Goal: Entertainment & Leisure: Consume media (video, audio)

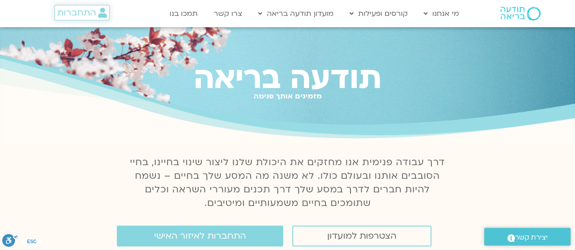
click at [73, 12] on span "התחברות" at bounding box center [76, 13] width 39 height 10
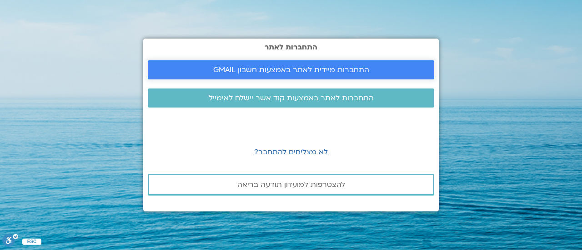
click at [260, 69] on span "התחברות מיידית לאתר באמצעות חשבון GMAIL" at bounding box center [291, 70] width 156 height 8
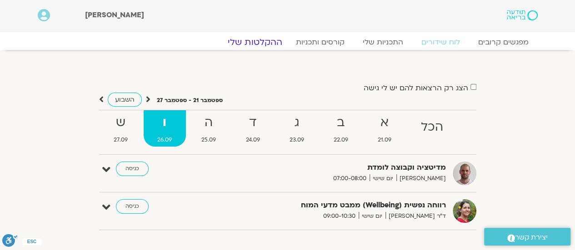
click at [264, 41] on link "ההקלטות שלי" at bounding box center [255, 42] width 76 height 11
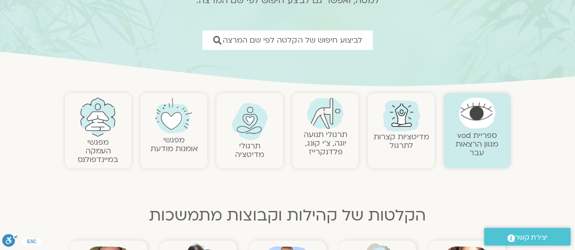
scroll to position [116, 0]
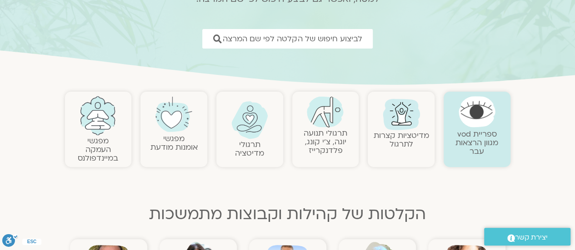
click at [320, 117] on img at bounding box center [325, 111] width 37 height 31
click at [322, 129] on link "תרגולי תנועה יוגה, צ׳י קונג, פלדנקרייז" at bounding box center [326, 142] width 44 height 28
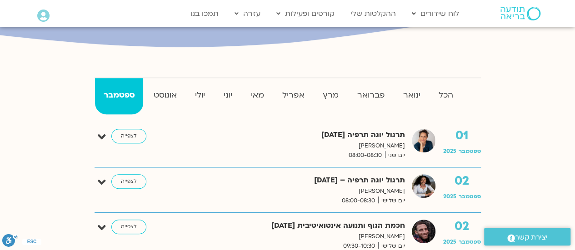
scroll to position [200, 0]
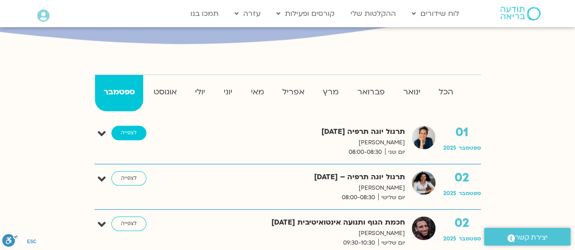
click at [129, 133] on link "לצפייה" at bounding box center [128, 133] width 35 height 15
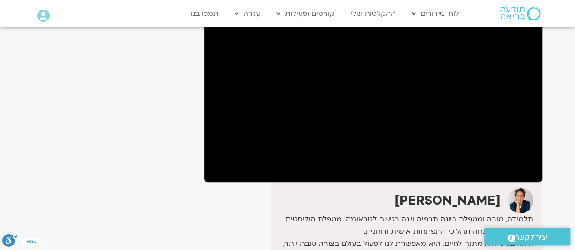
scroll to position [101, 0]
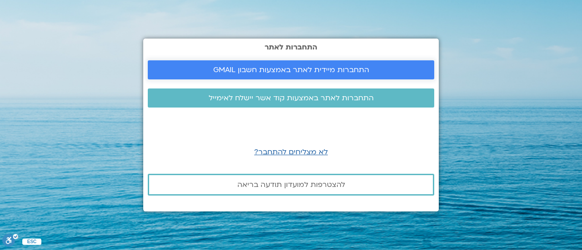
click at [256, 71] on span "התחברות מיידית לאתר באמצעות חשבון GMAIL" at bounding box center [291, 70] width 156 height 8
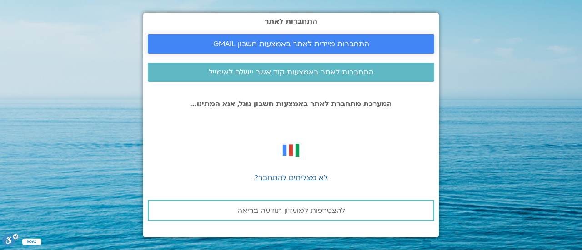
click at [314, 45] on span "התחברות מיידית לאתר באמצעות חשבון GMAIL" at bounding box center [291, 44] width 156 height 8
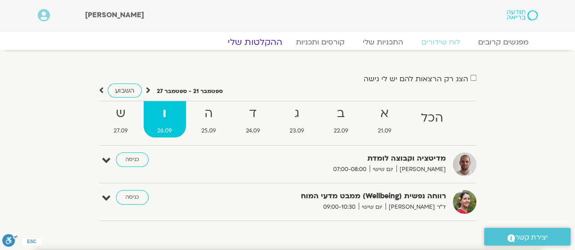
click at [265, 42] on link "ההקלטות שלי" at bounding box center [255, 42] width 76 height 11
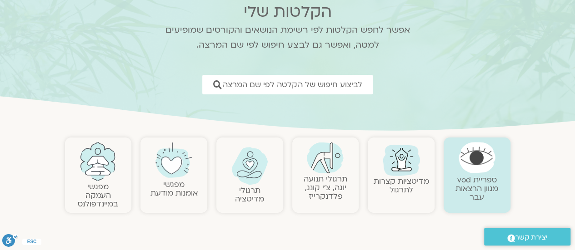
scroll to position [68, 0]
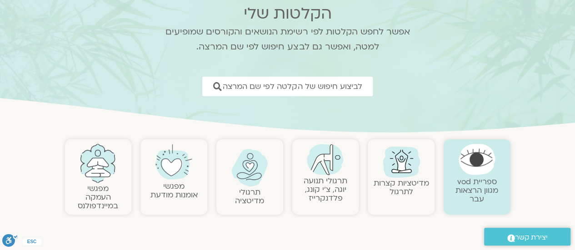
click at [240, 175] on img at bounding box center [249, 168] width 37 height 38
click at [147, 32] on section "הקלטות שלי אפשר לחפש הקלטות לפי רשימת הנושאים והקורסים שמופיעים למטה, ואפשר גם …" at bounding box center [287, 58] width 575 height 153
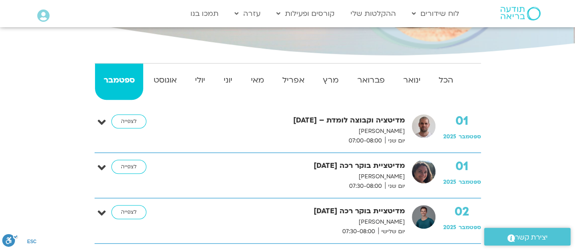
scroll to position [200, 0]
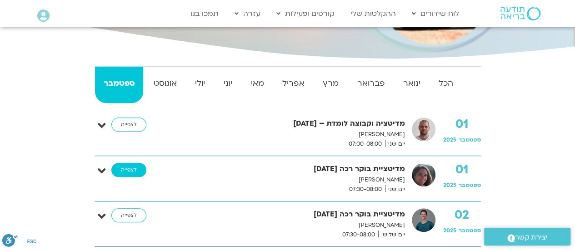
click at [124, 170] on link "לצפייה" at bounding box center [128, 170] width 35 height 15
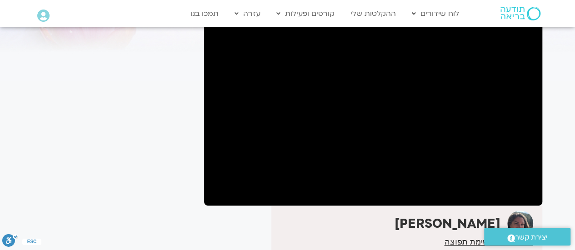
scroll to position [79, 0]
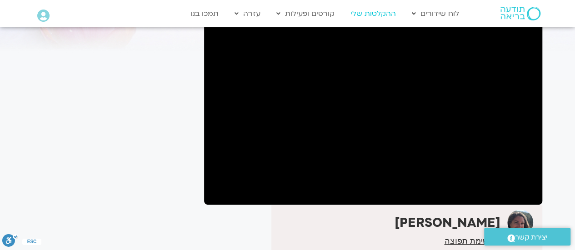
click at [362, 13] on link "ההקלטות שלי" at bounding box center [373, 13] width 55 height 17
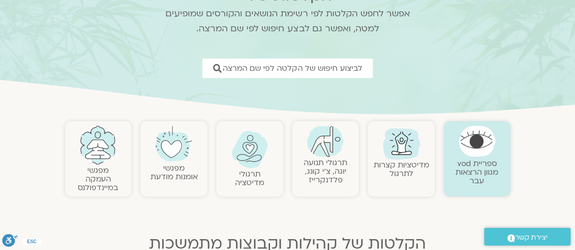
scroll to position [87, 0]
click at [319, 160] on link "תרגולי תנועה יוגה, צ׳י קונג, פלדנקרייז" at bounding box center [326, 171] width 44 height 28
click at [324, 150] on img at bounding box center [325, 140] width 37 height 31
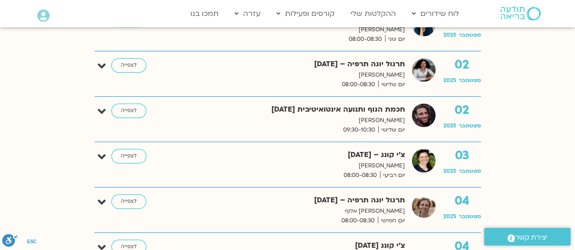
scroll to position [314, 0]
click at [124, 112] on link "לצפייה" at bounding box center [128, 111] width 35 height 15
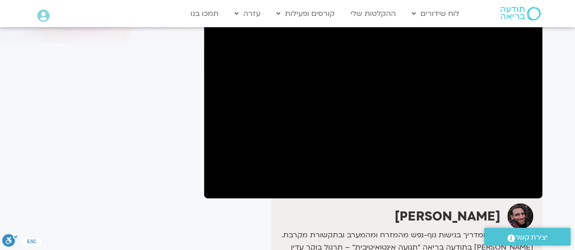
scroll to position [85, 0]
